Goal: Task Accomplishment & Management: Complete application form

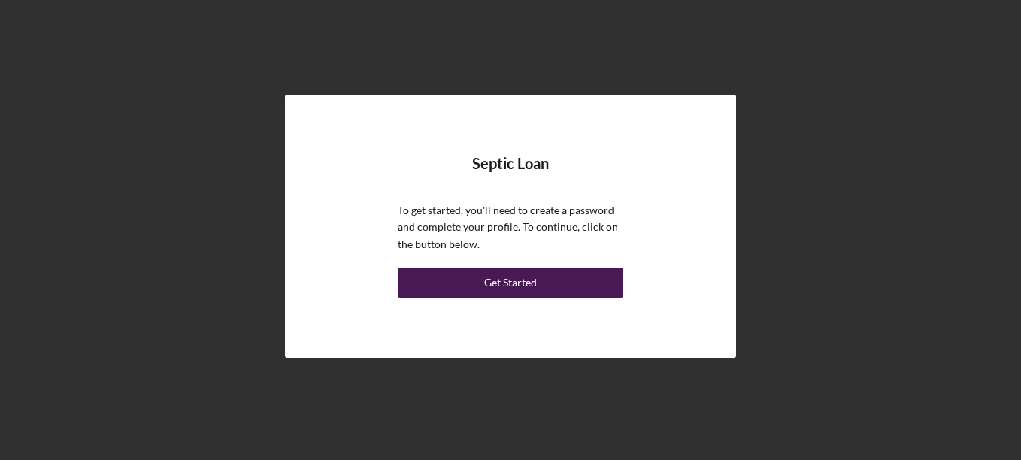
click at [496, 286] on div "Get Started" at bounding box center [510, 283] width 53 height 30
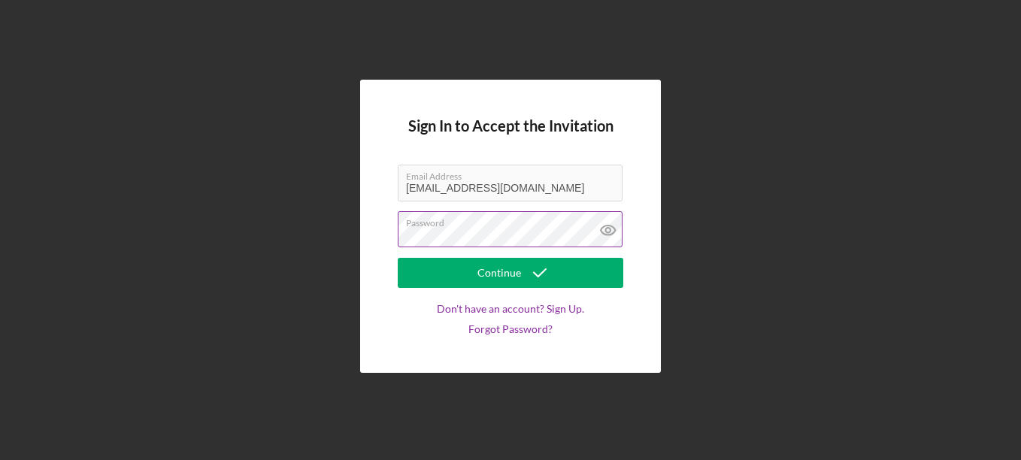
click at [608, 231] on icon at bounding box center [608, 230] width 38 height 38
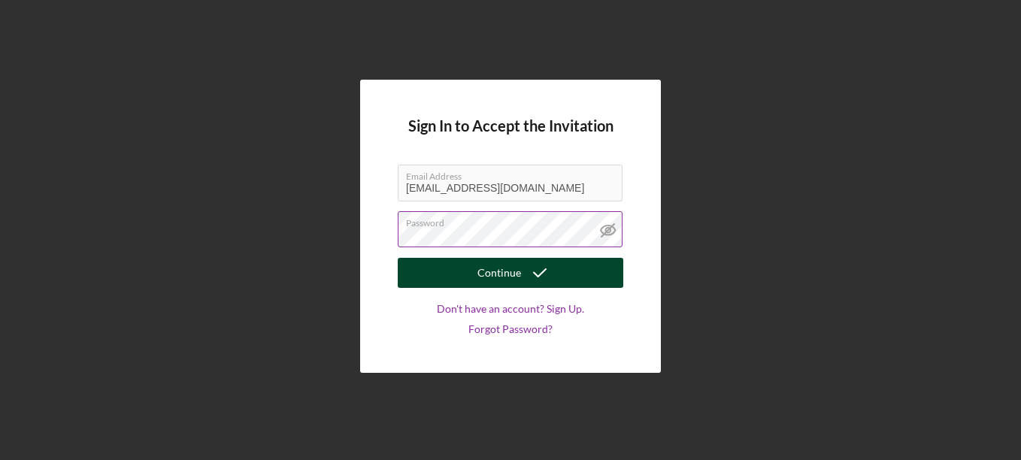
click at [518, 272] on div "Continue" at bounding box center [499, 273] width 44 height 30
